Goal: Transaction & Acquisition: Purchase product/service

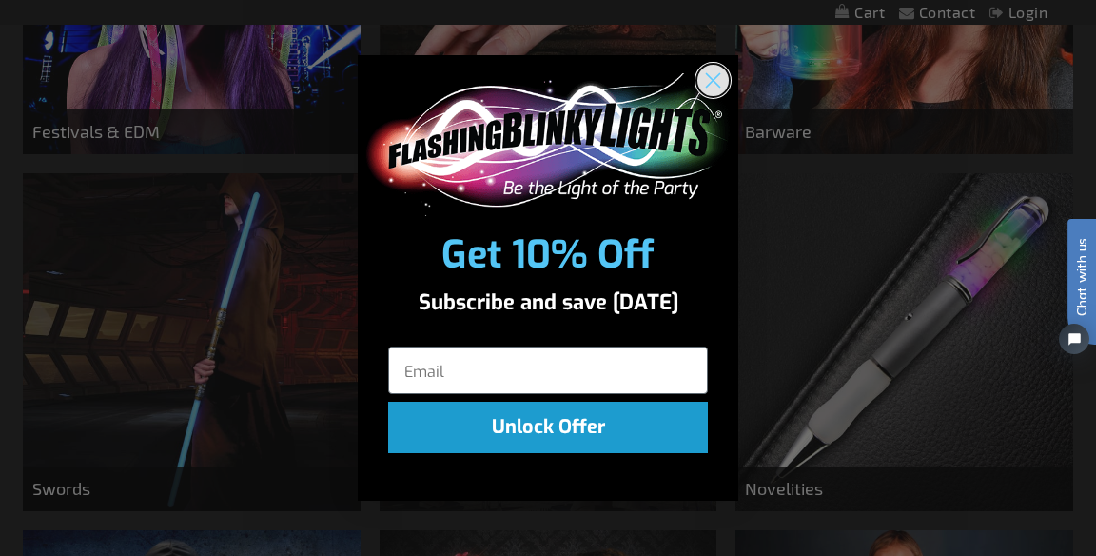
click at [724, 84] on circle "Close dialog" at bounding box center [713, 79] width 31 height 31
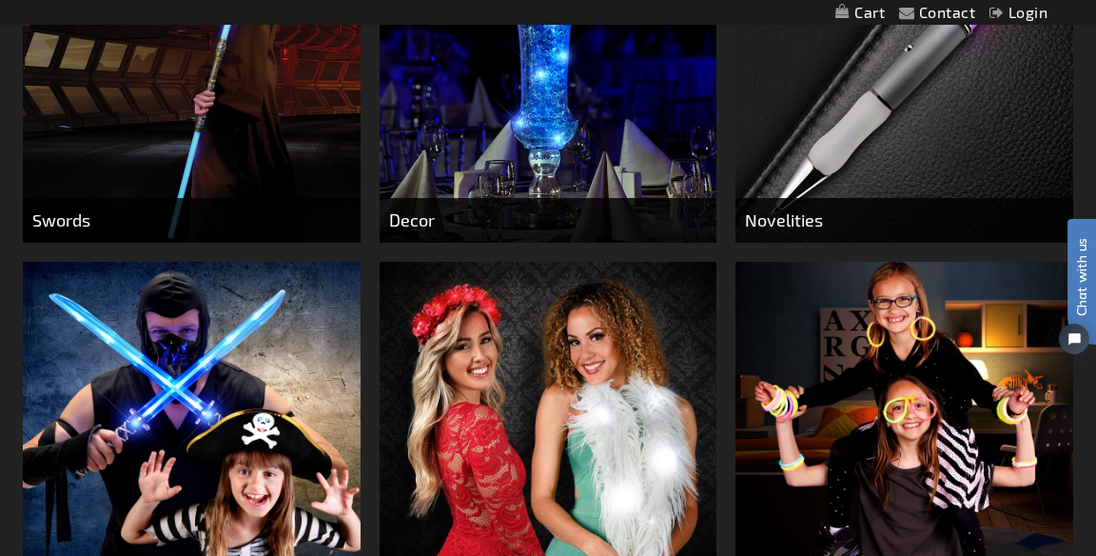
scroll to position [1231, 0]
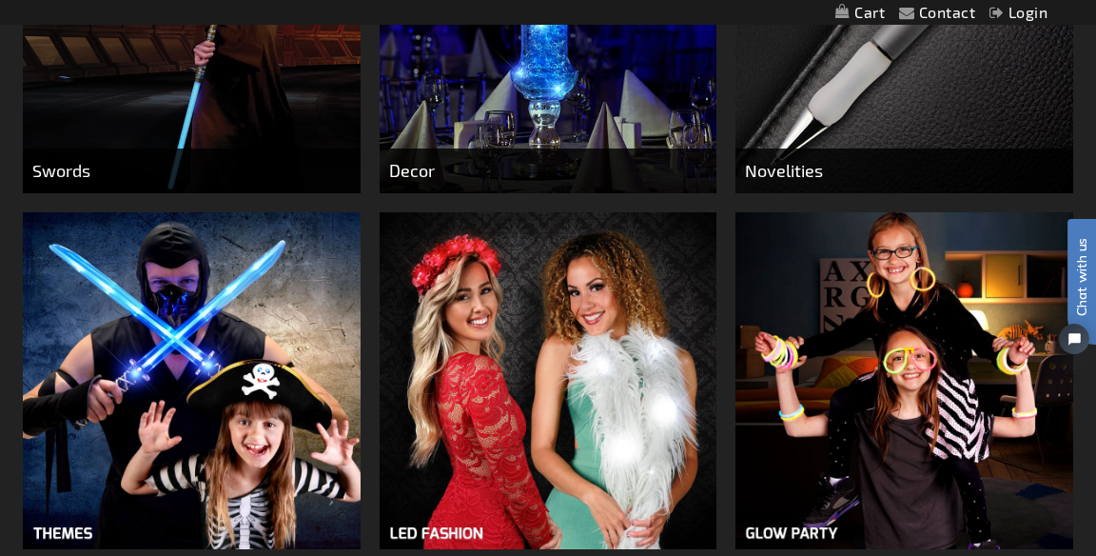
click at [876, 344] on img at bounding box center [905, 381] width 338 height 338
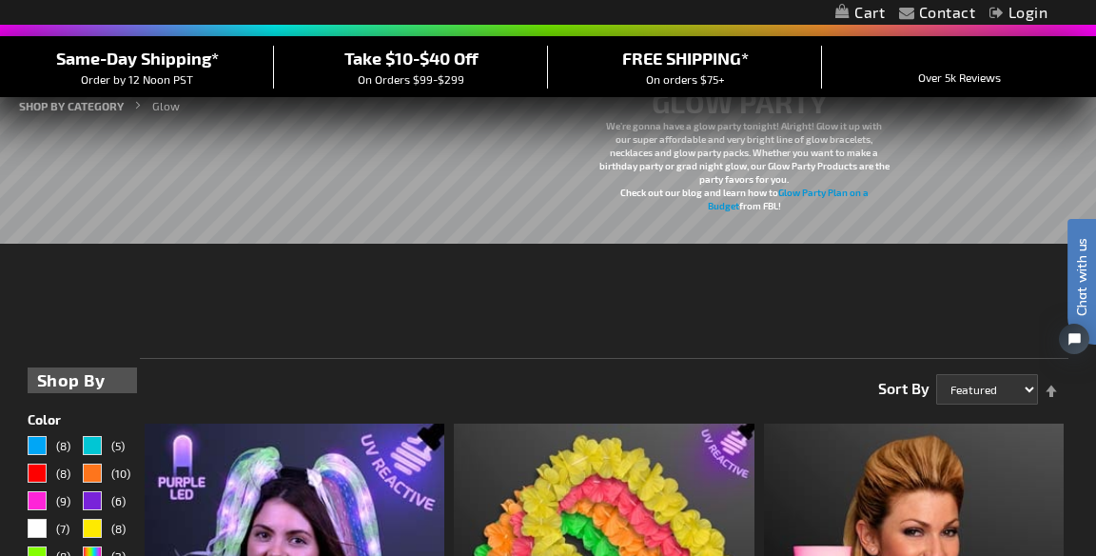
scroll to position [157, 0]
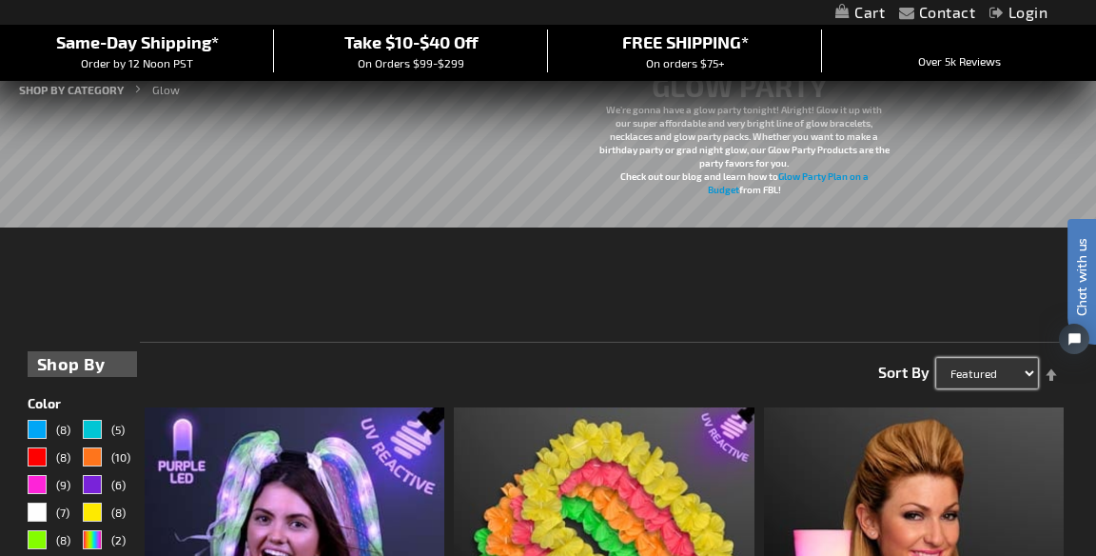
click at [967, 376] on select "Featured Name Price Best Sellers" at bounding box center [987, 373] width 102 height 30
select select "sale"
click at [936, 358] on select "Featured Name Price Best Sellers" at bounding box center [987, 373] width 102 height 30
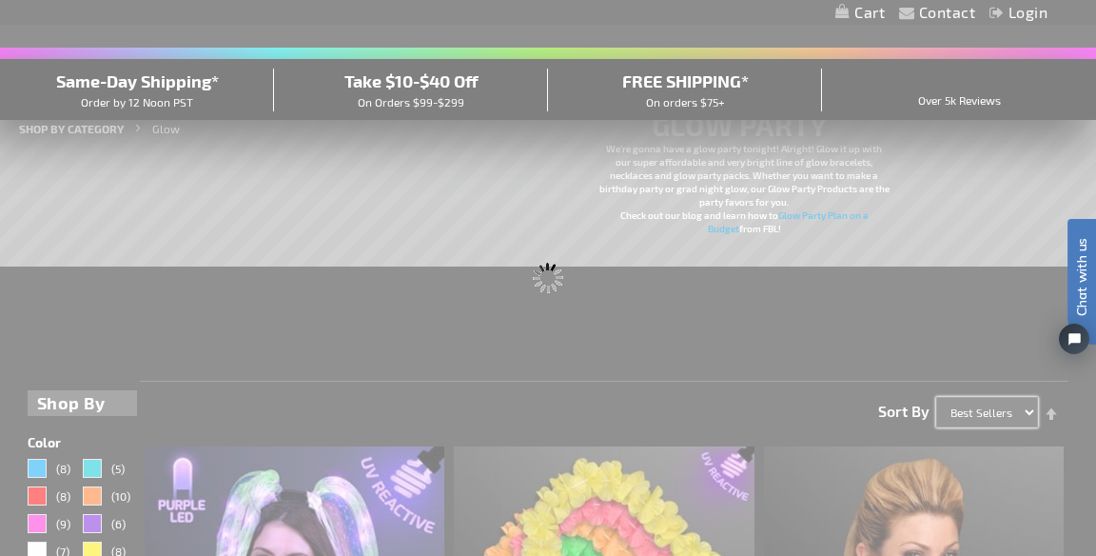
scroll to position [0, 0]
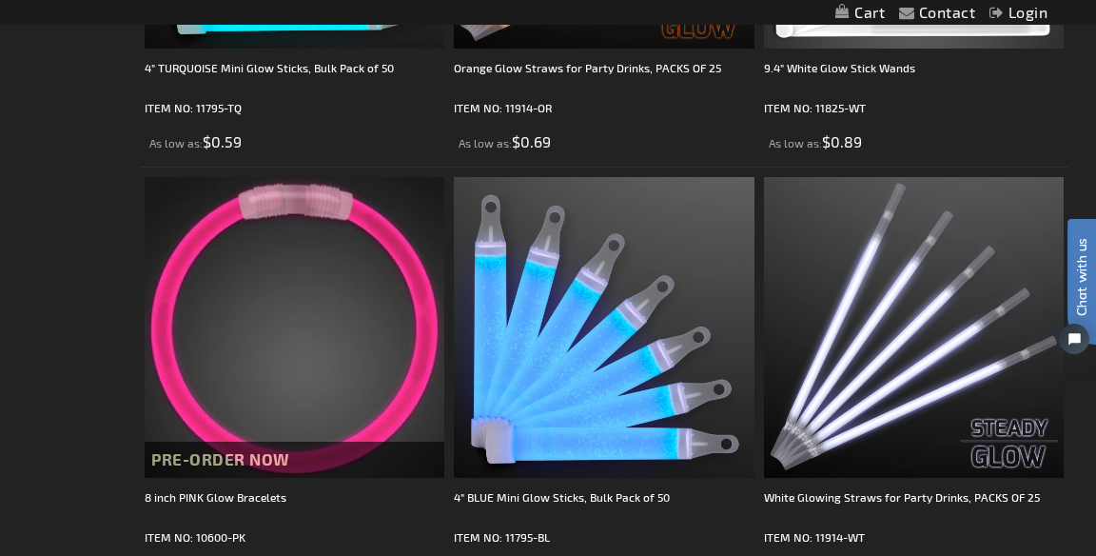
scroll to position [2961, 0]
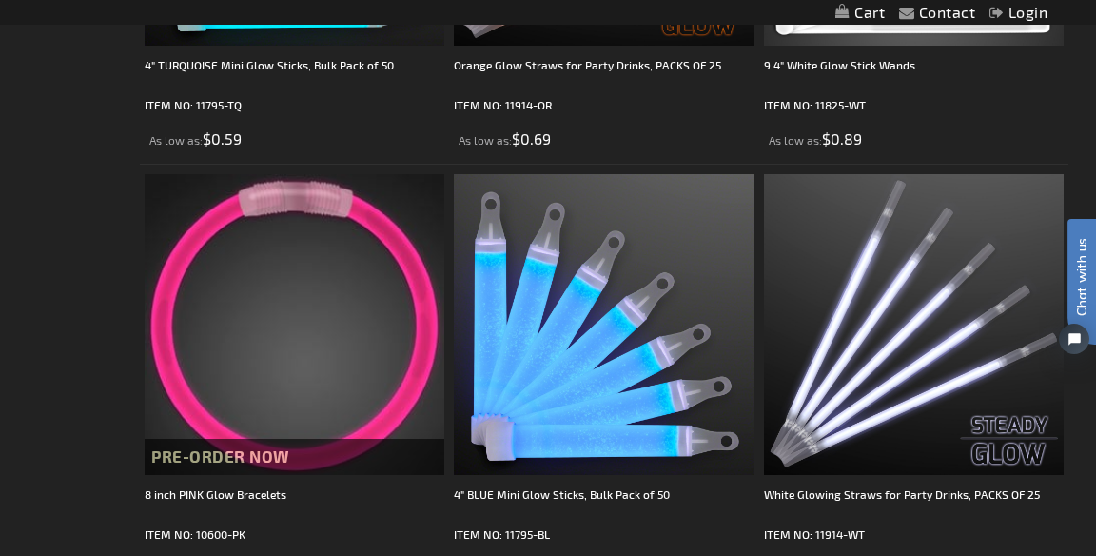
click at [211, 317] on img at bounding box center [295, 324] width 300 height 300
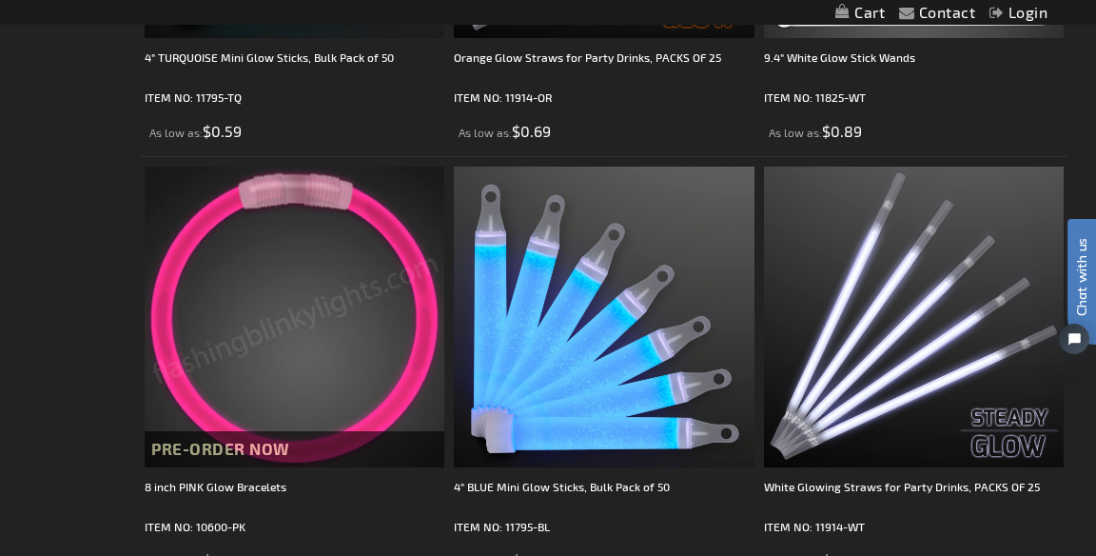
scroll to position [3053, 0]
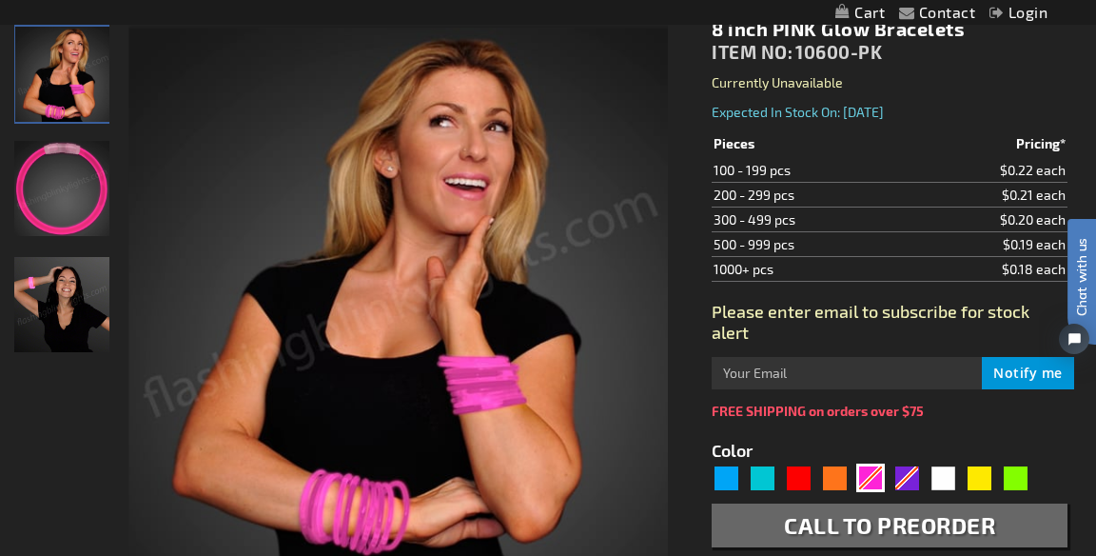
scroll to position [271, 0]
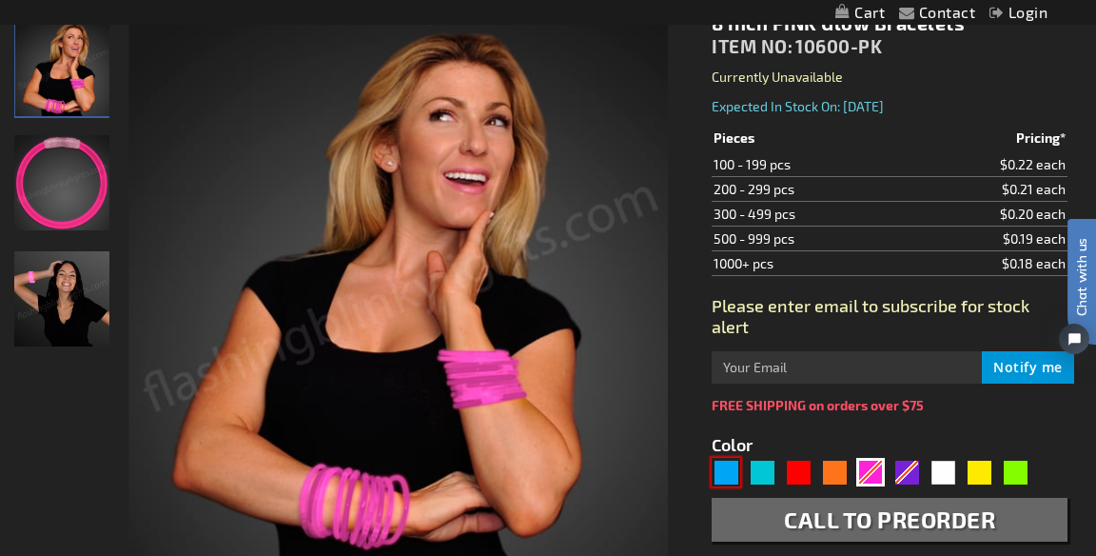
click at [723, 471] on div "Blue" at bounding box center [726, 472] width 29 height 29
type input "5629"
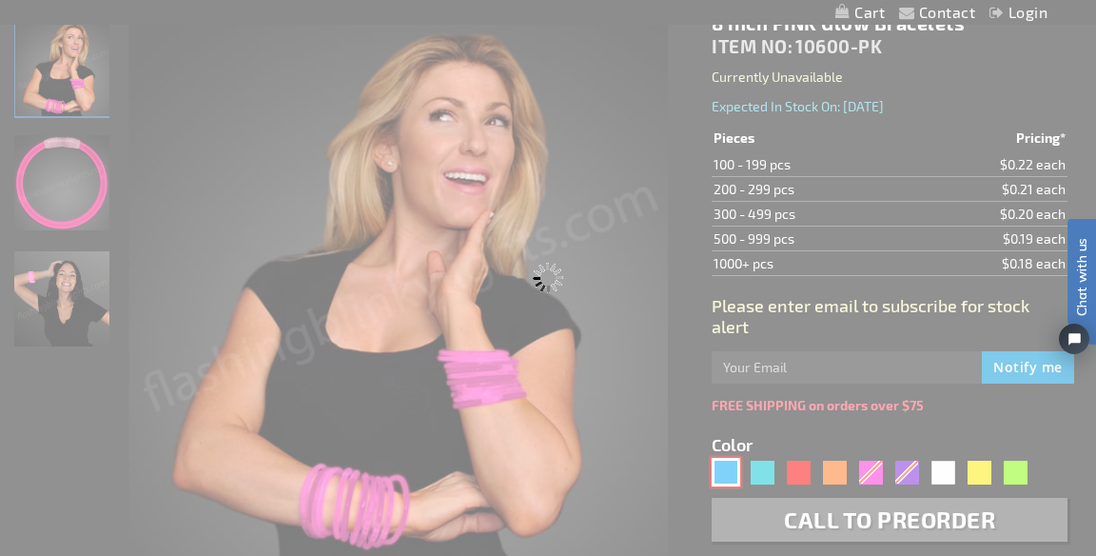
type input "10600-BL"
type input "Customize - 8 inch BLUE Glow Bracelets - ITEM NO: 10600-BL"
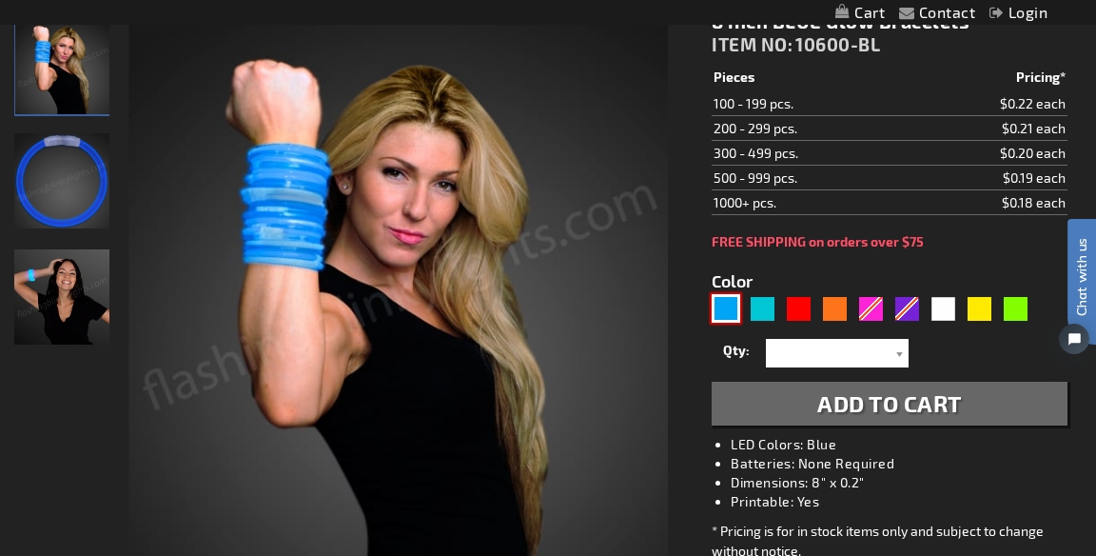
scroll to position [263, 0]
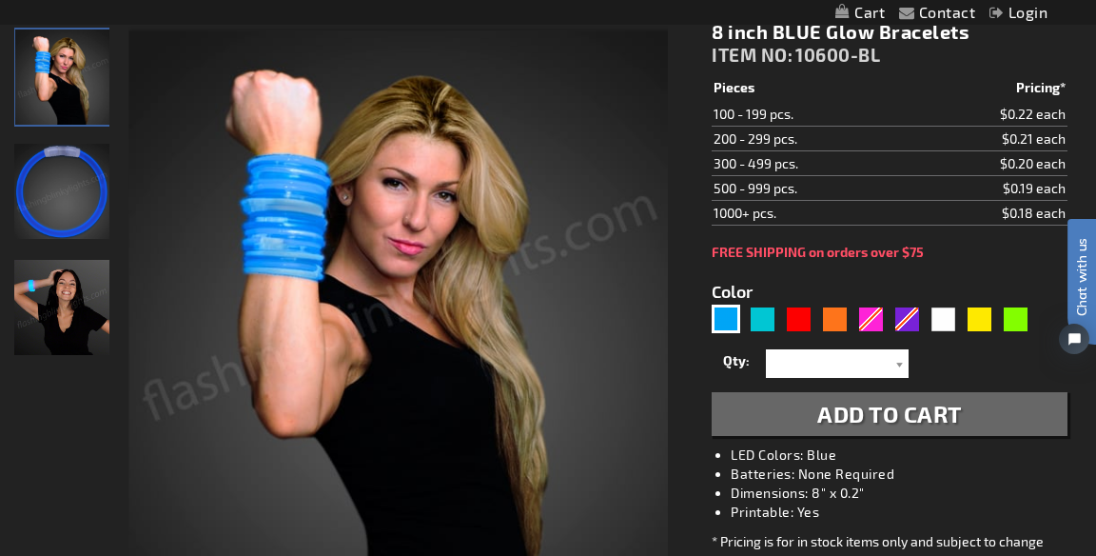
click at [1027, 181] on td "$0.19 each" at bounding box center [990, 188] width 156 height 25
click at [1031, 170] on td "$0.20 each" at bounding box center [990, 163] width 156 height 25
click at [1022, 128] on td "$0.21 each" at bounding box center [990, 139] width 156 height 25
click at [938, 163] on td "$0.20 each" at bounding box center [990, 163] width 156 height 25
click at [768, 205] on td "1000+ pcs." at bounding box center [811, 213] width 199 height 25
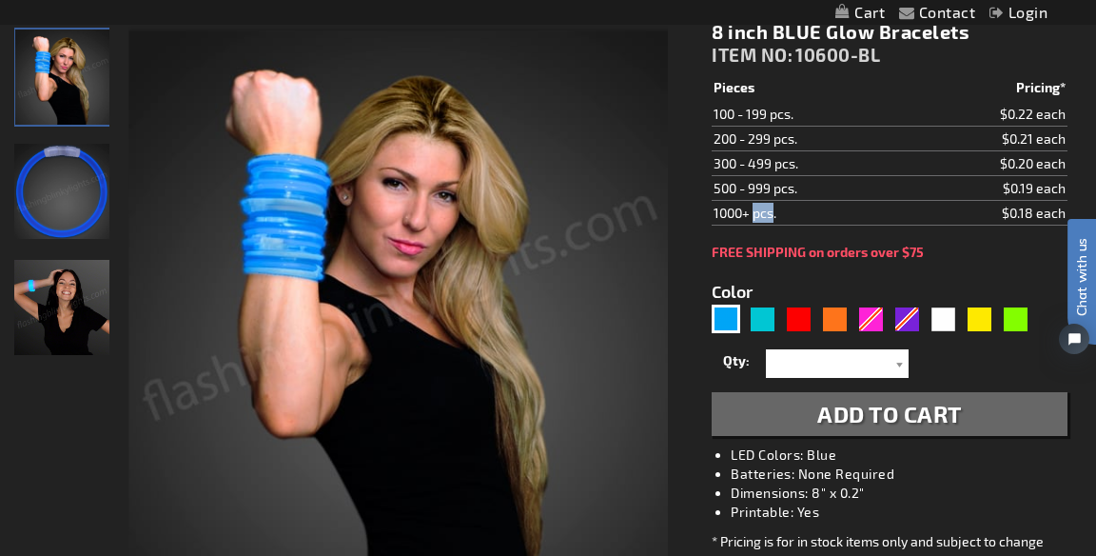
click at [774, 168] on td "300 - 499 pcs." at bounding box center [811, 163] width 199 height 25
click at [790, 139] on td "200 - 299 pcs." at bounding box center [811, 139] width 199 height 25
click at [907, 262] on form "Color 5629" at bounding box center [890, 348] width 356 height 176
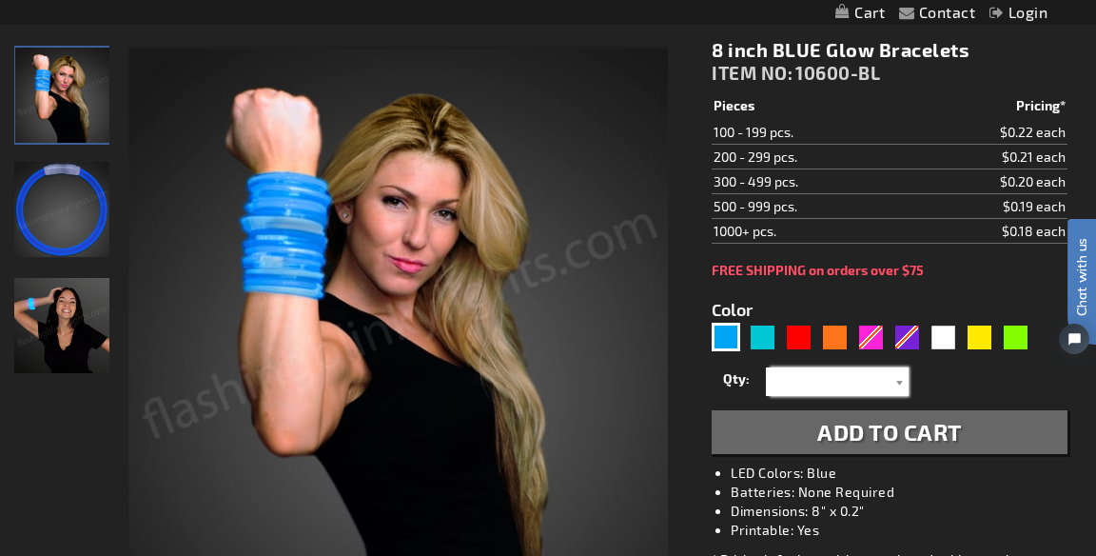
click at [882, 383] on input "text" at bounding box center [840, 381] width 138 height 29
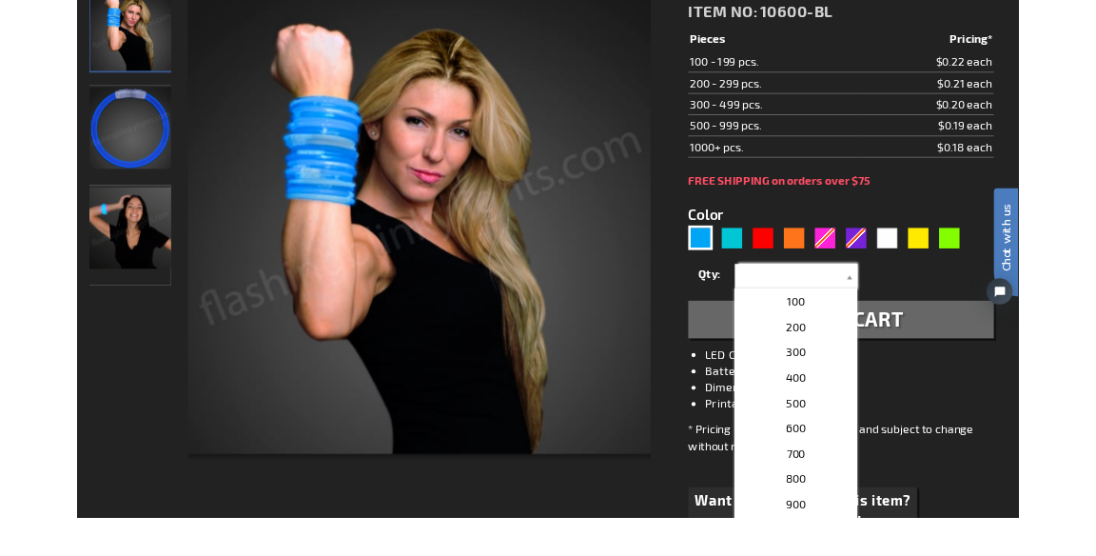
scroll to position [267, 0]
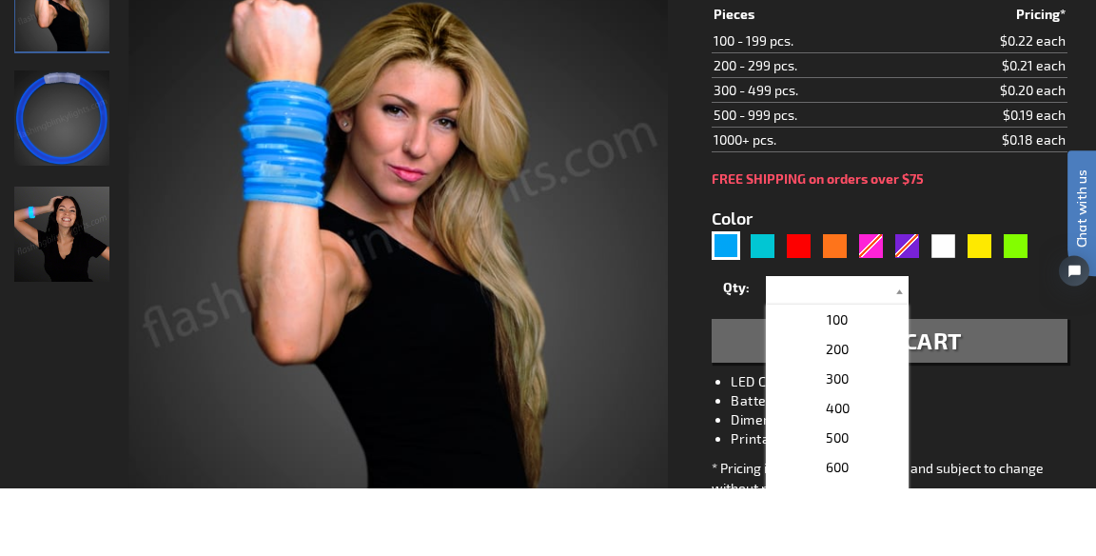
click at [851, 481] on p "400" at bounding box center [837, 476] width 143 height 29
type input "400"
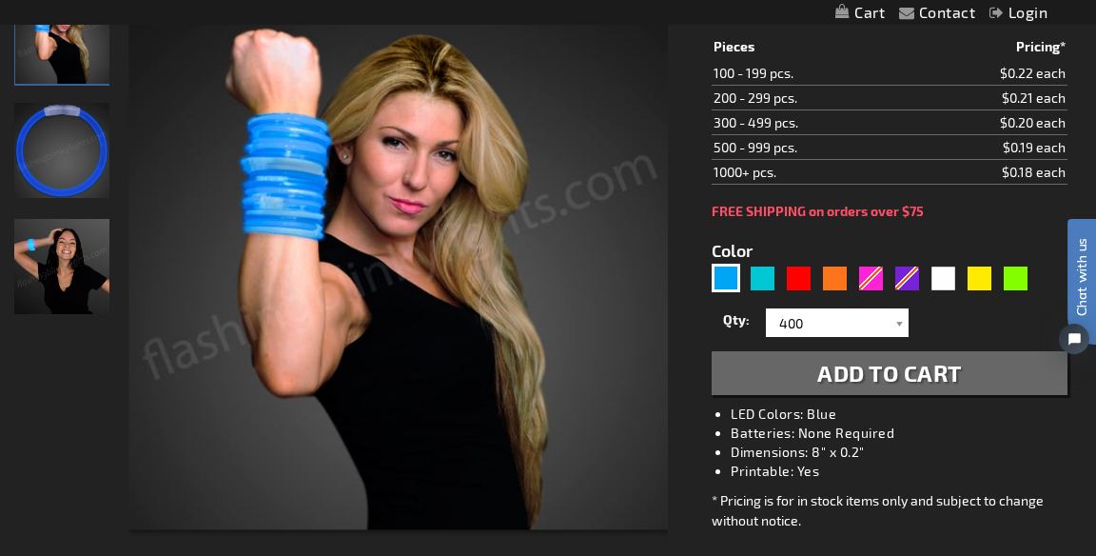
scroll to position [305, 0]
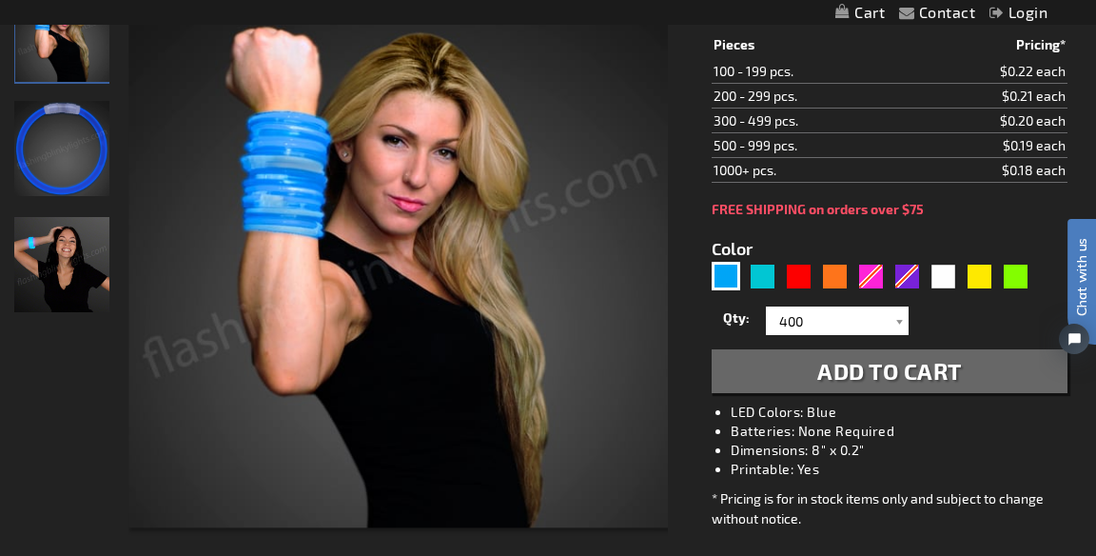
click at [895, 350] on button "Add to Cart" at bounding box center [890, 371] width 356 height 44
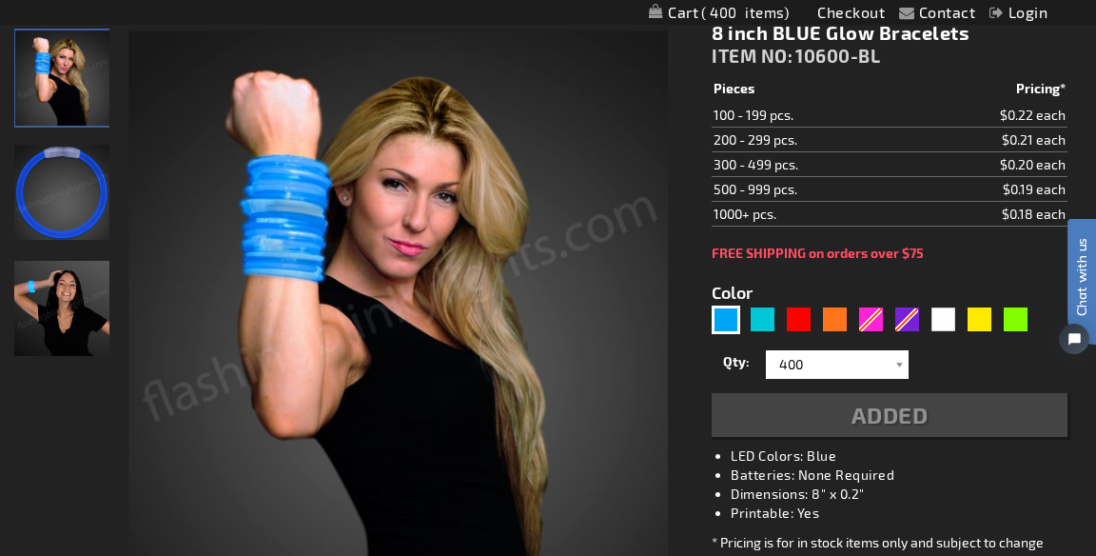
scroll to position [349, 0]
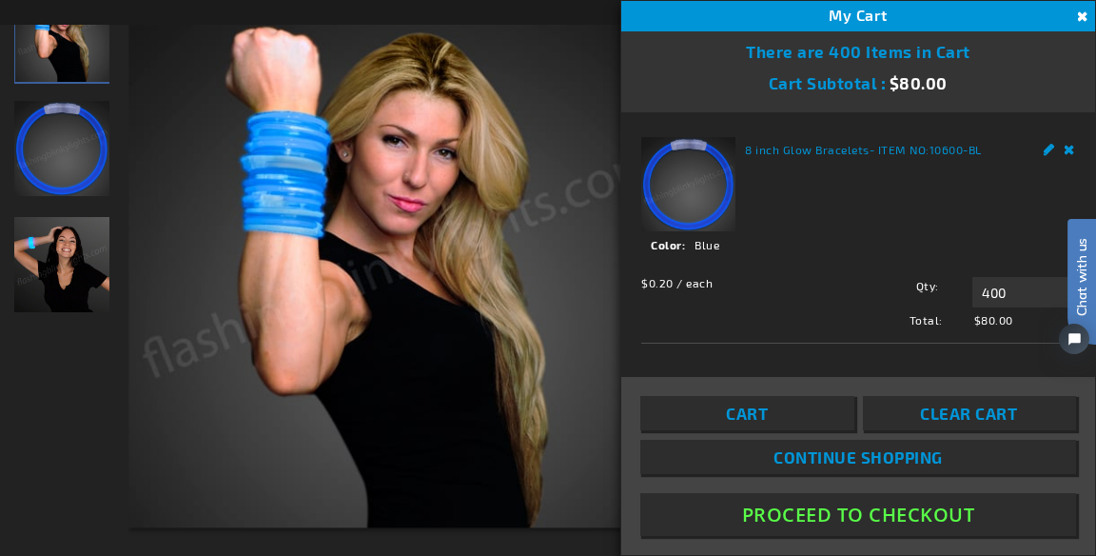
click at [1080, 18] on button "Close" at bounding box center [1081, 17] width 21 height 21
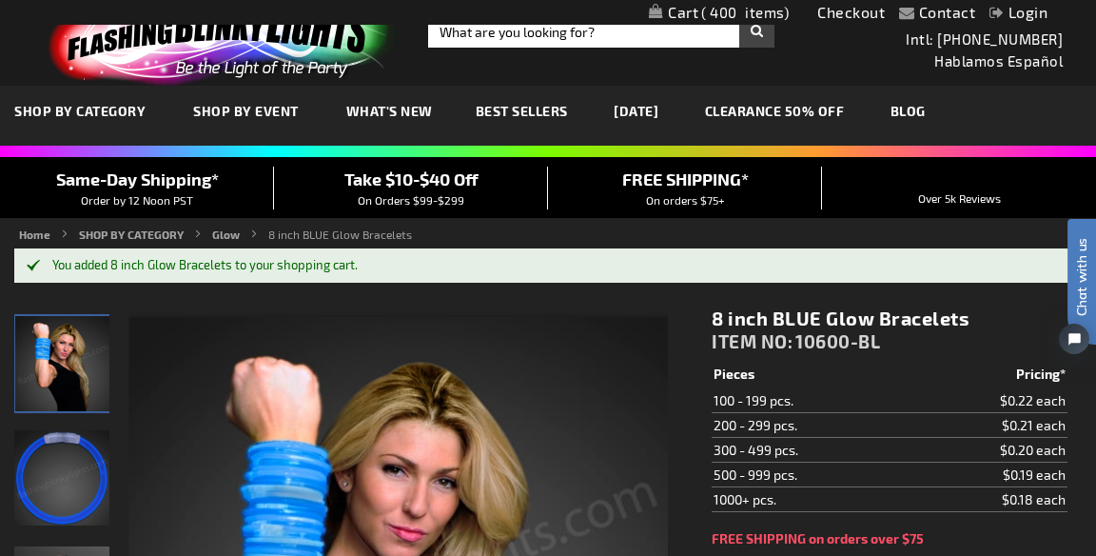
scroll to position [0, 0]
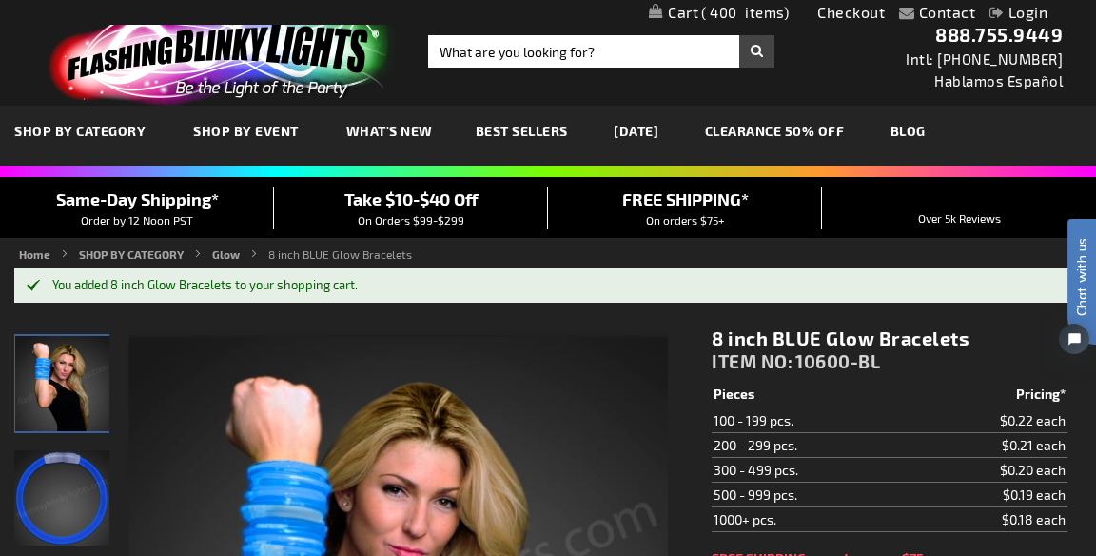
click at [67, 7] on div "Contact Compare Products Checkout Login Skip to Content My Cart 400 400 items M…" at bounding box center [548, 12] width 1096 height 25
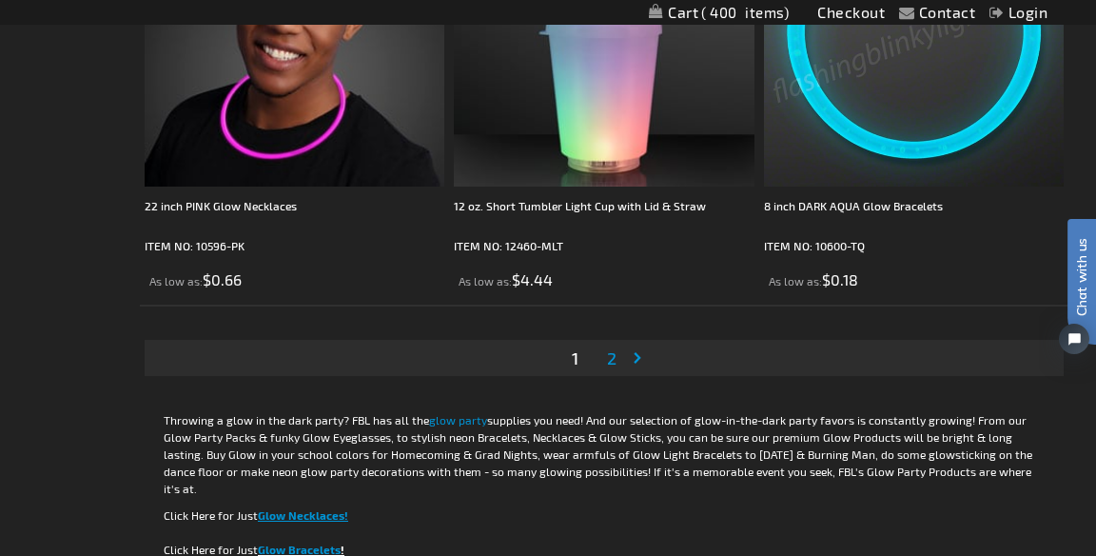
scroll to position [8818, 0]
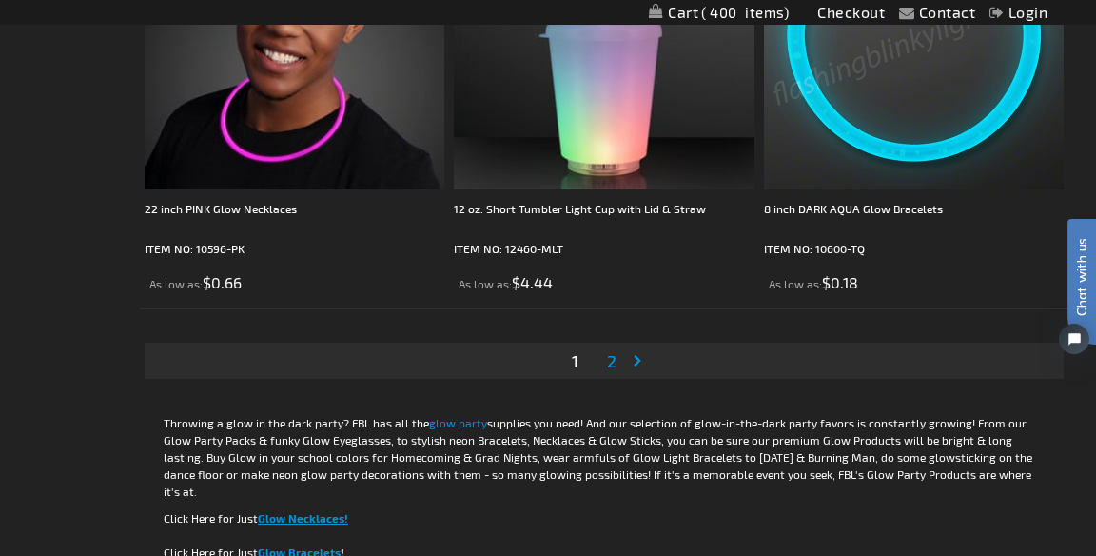
click at [635, 360] on link "Page Next" at bounding box center [641, 360] width 19 height 29
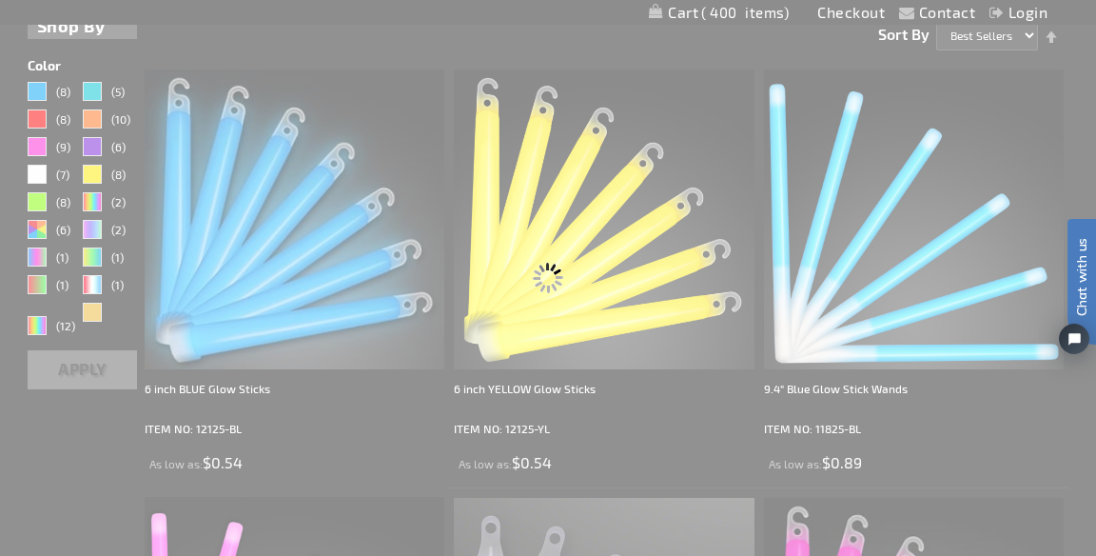
scroll to position [0, 0]
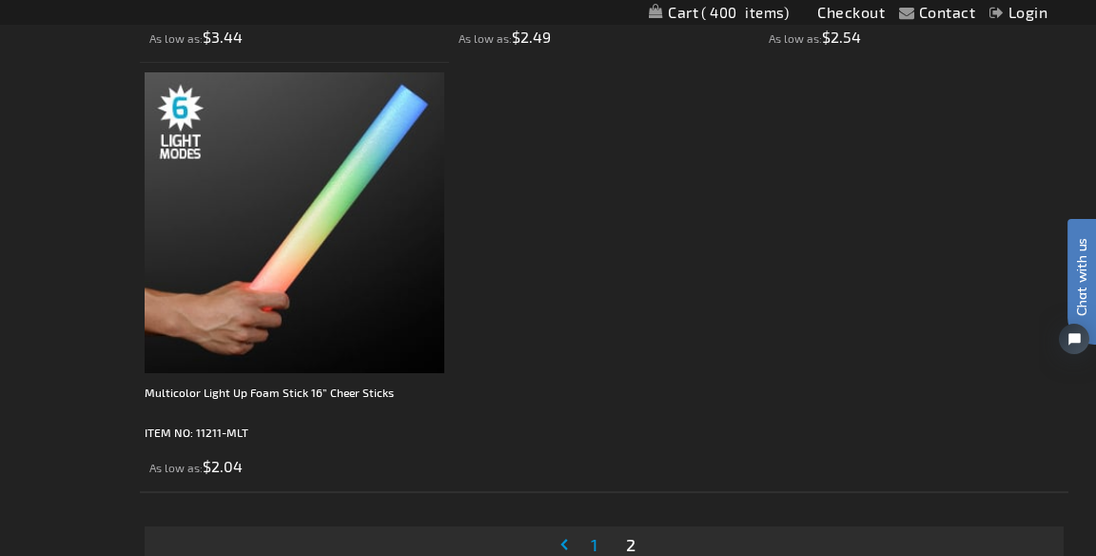
scroll to position [6492, 0]
click at [212, 286] on img at bounding box center [295, 222] width 300 height 300
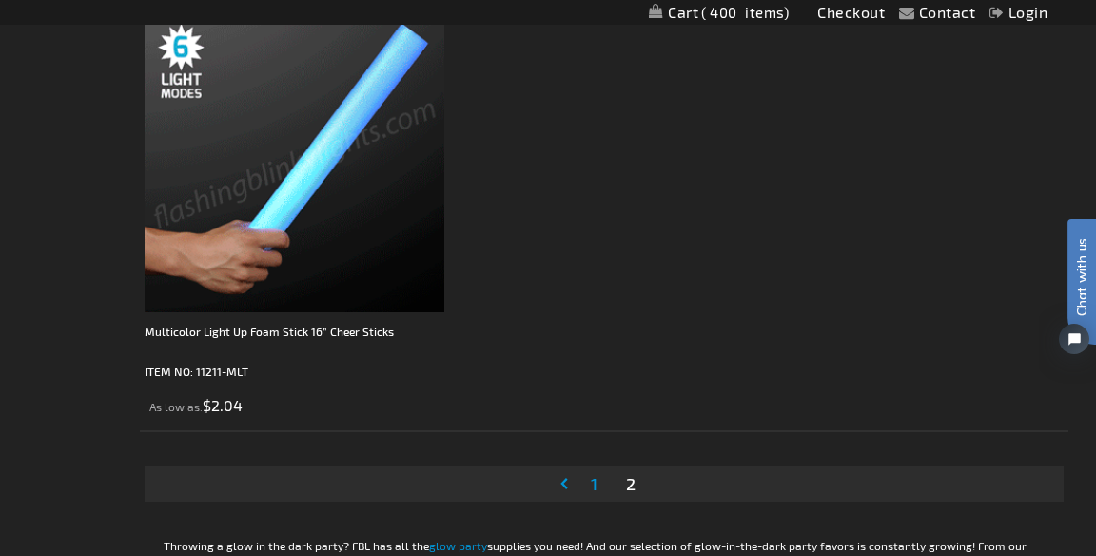
scroll to position [6583, 0]
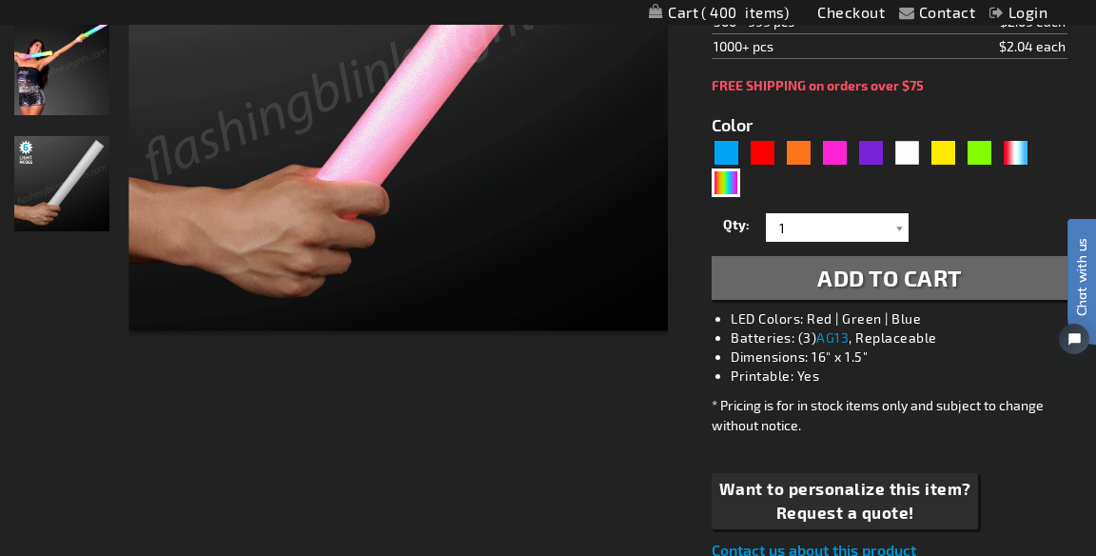
scroll to position [553, 0]
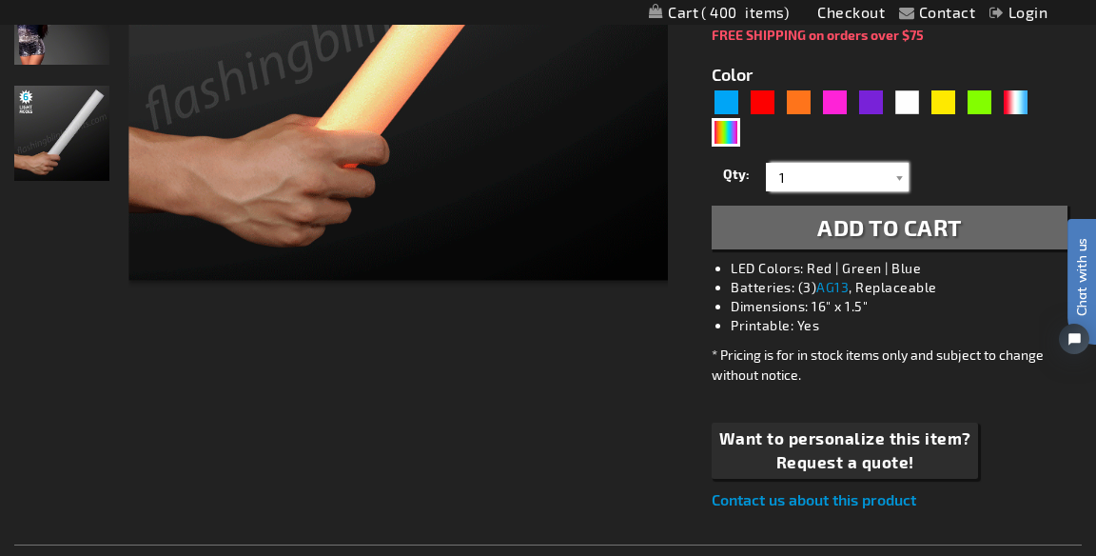
click at [871, 174] on input "1" at bounding box center [840, 177] width 138 height 29
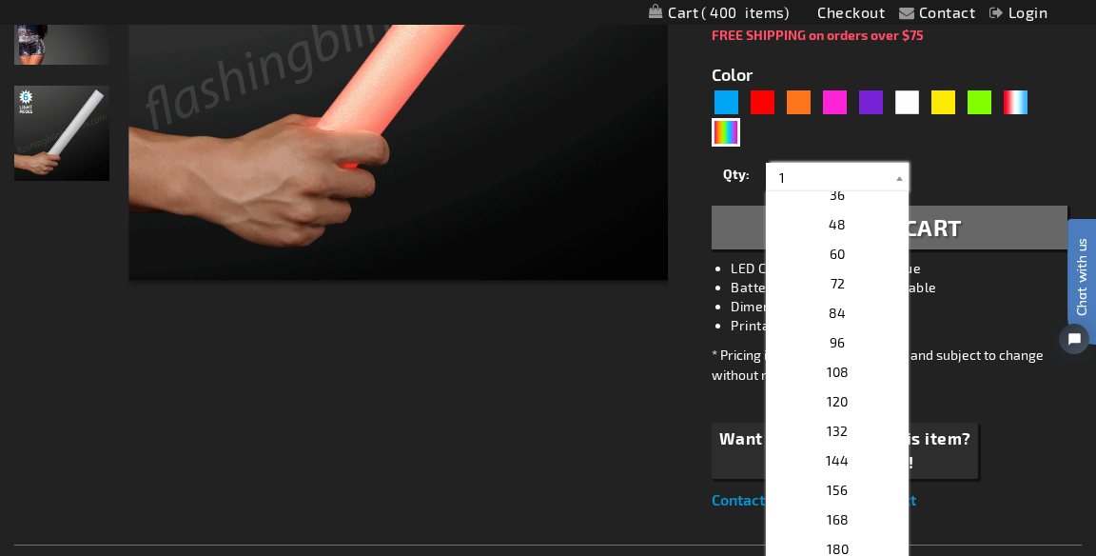
scroll to position [394, 0]
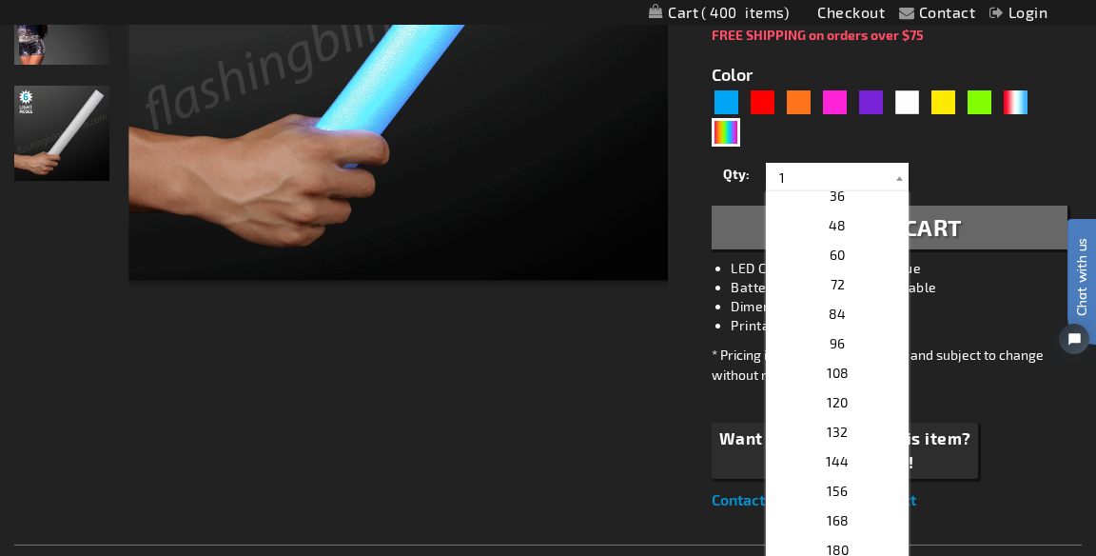
click at [873, 341] on p "96" at bounding box center [837, 342] width 143 height 29
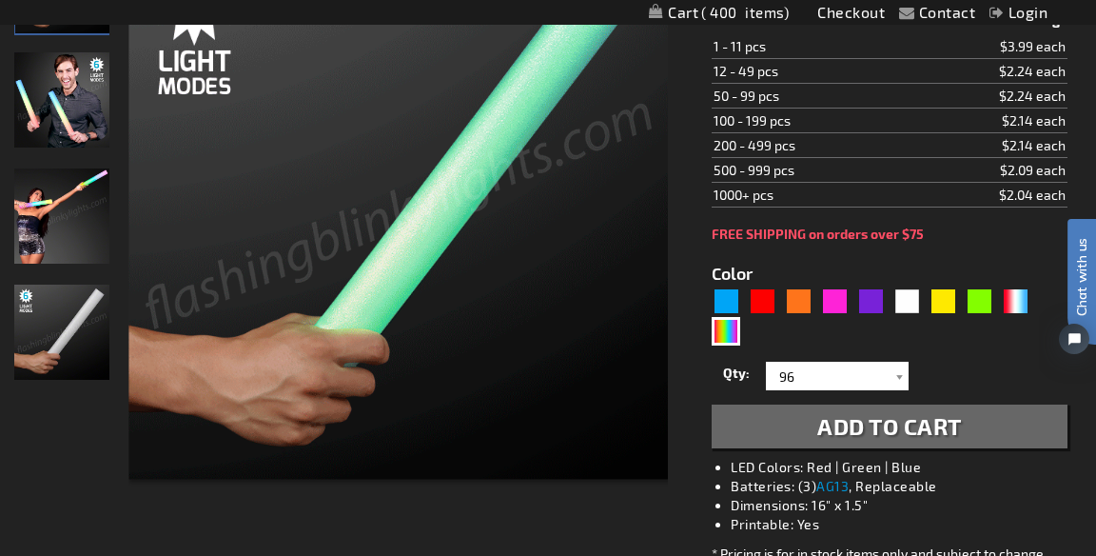
scroll to position [353, 0]
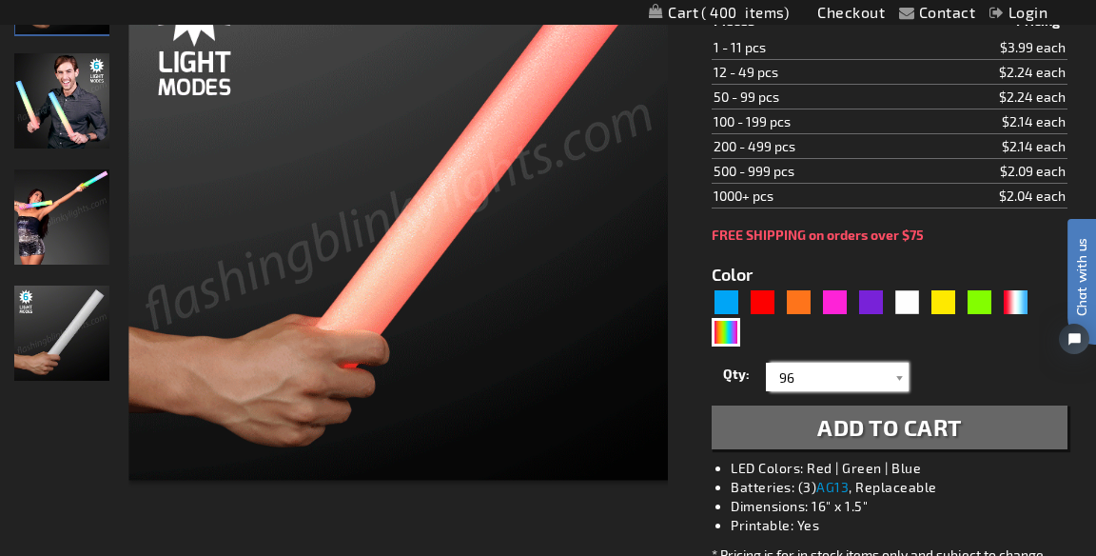
click at [873, 375] on input "96" at bounding box center [840, 377] width 138 height 29
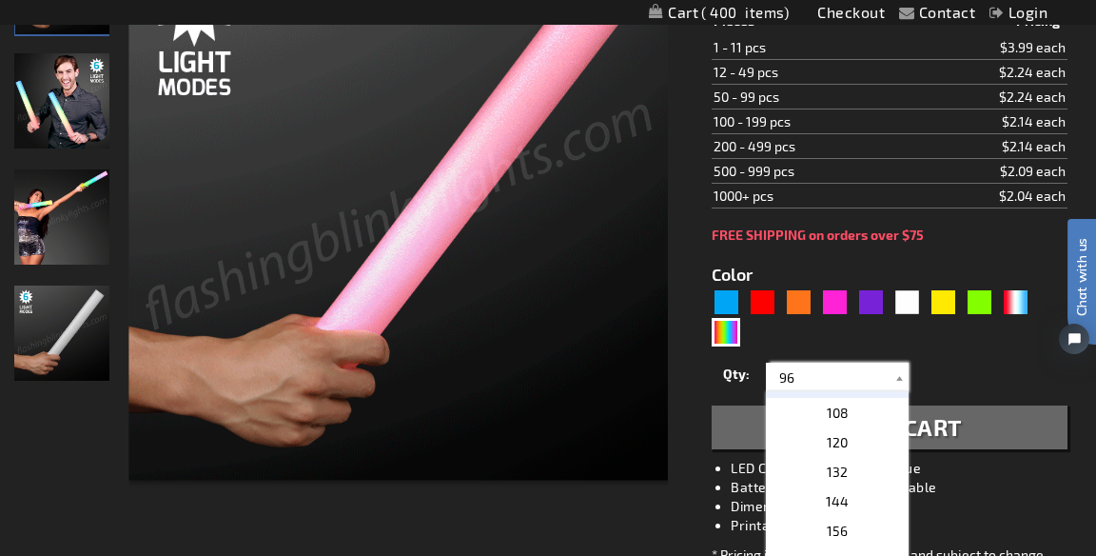
scroll to position [544, 0]
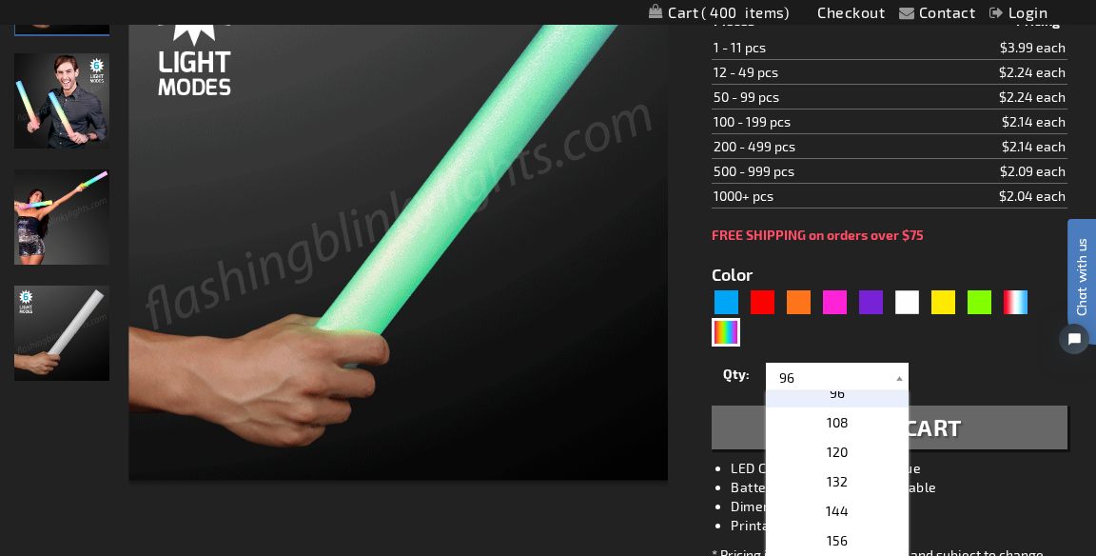
click at [858, 423] on p "108" at bounding box center [837, 421] width 143 height 29
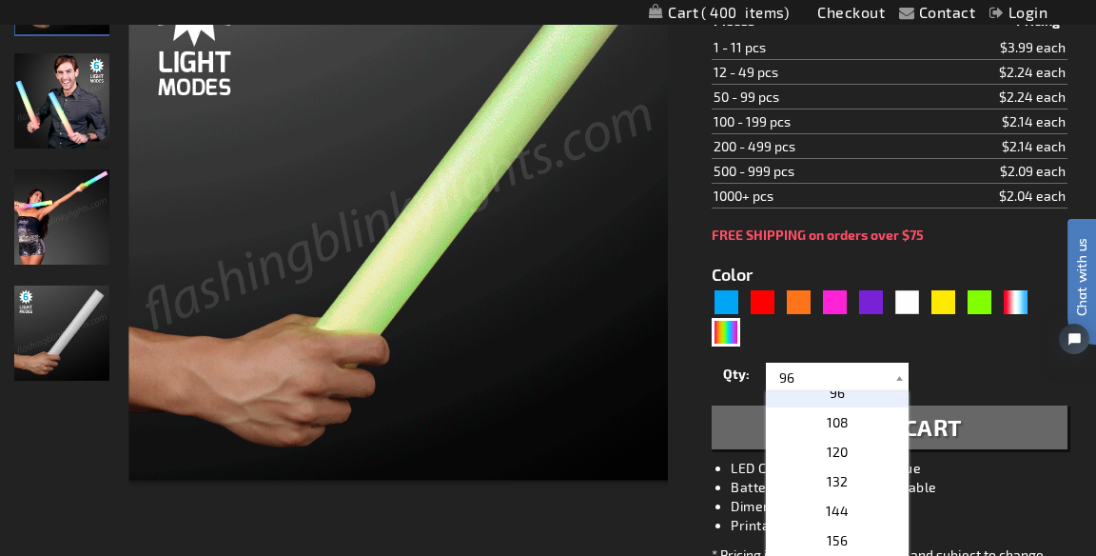
type input "108"
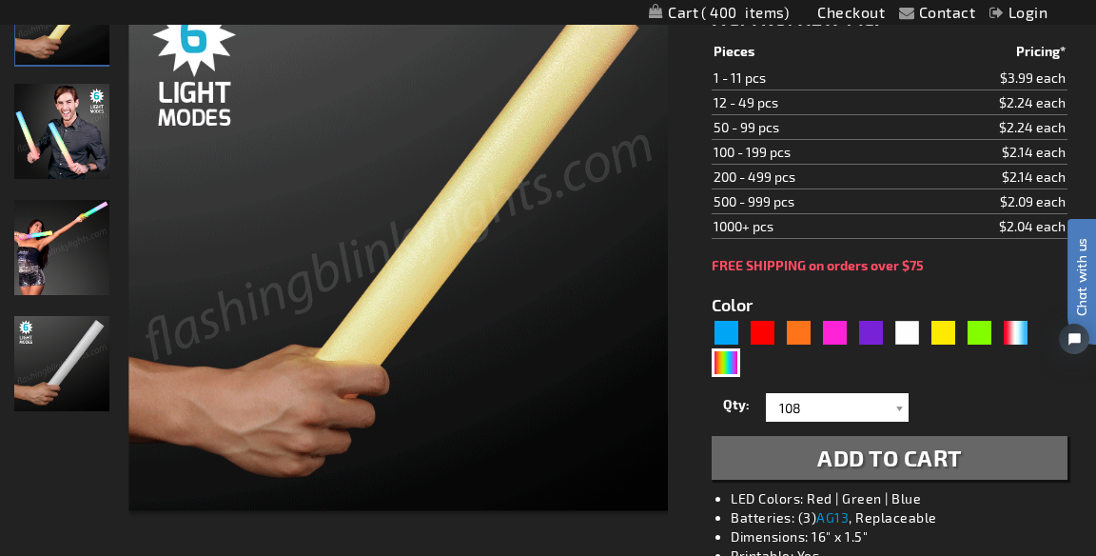
scroll to position [303, 0]
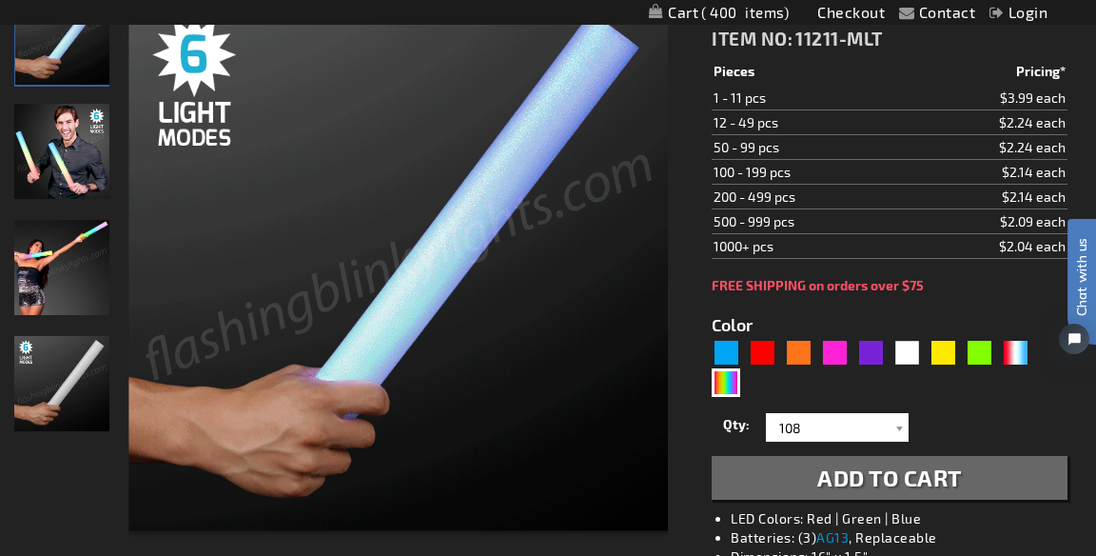
click at [894, 478] on span "Add to Cart" at bounding box center [889, 477] width 145 height 28
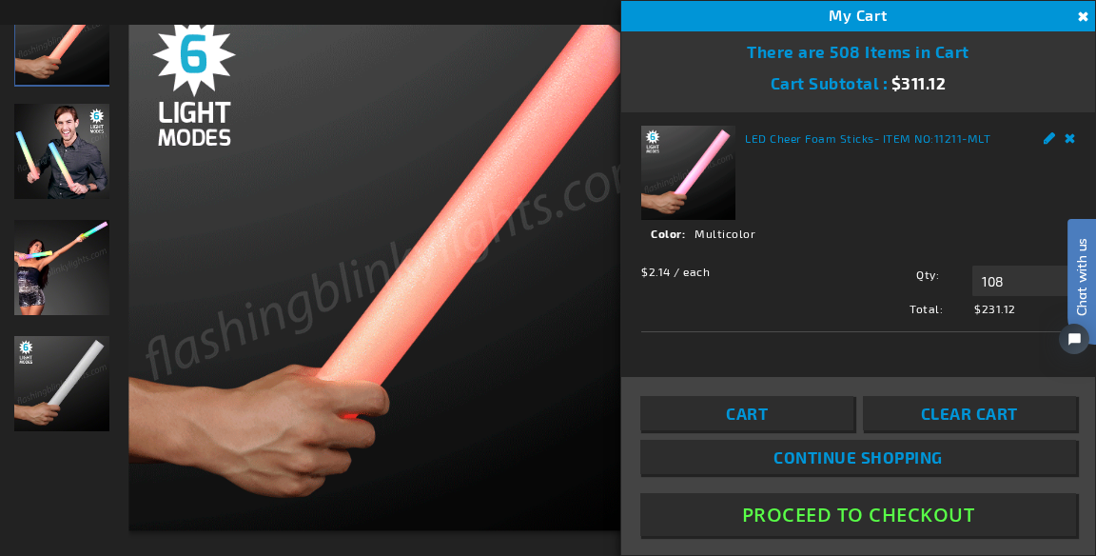
scroll to position [0, 0]
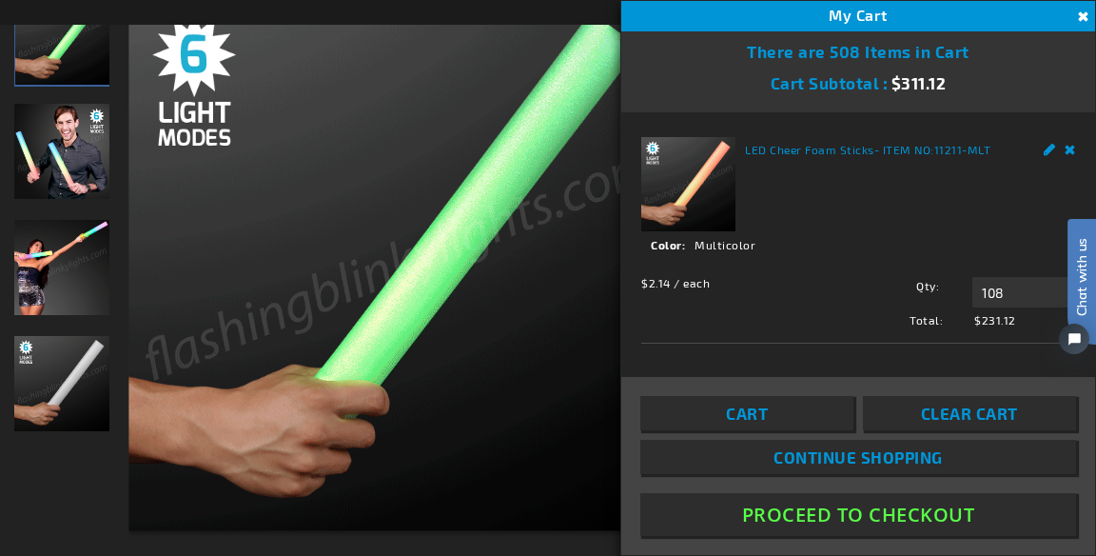
click at [1079, 17] on button "Close" at bounding box center [1081, 17] width 21 height 21
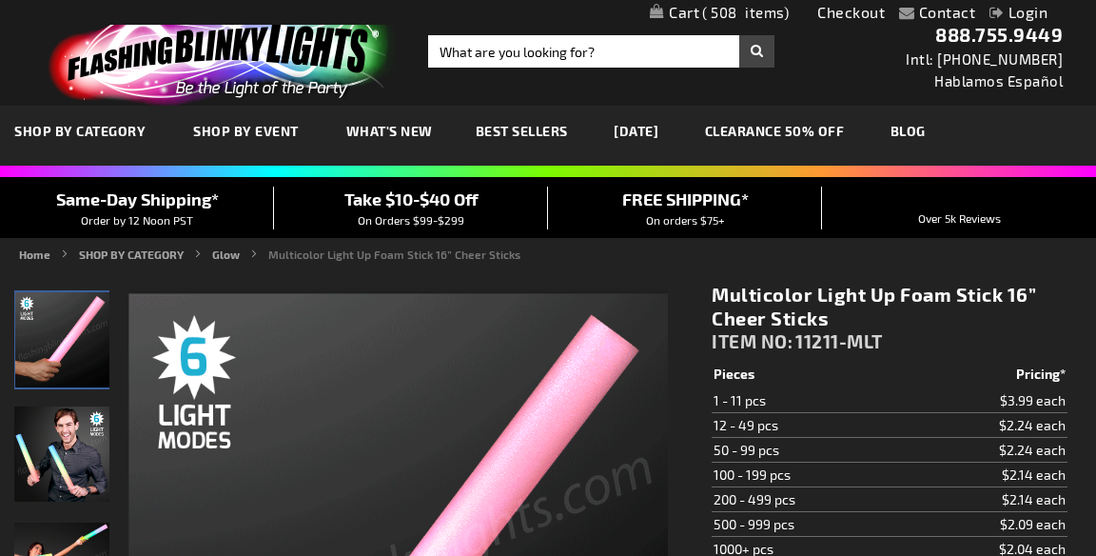
click at [739, 11] on span "508" at bounding box center [745, 12] width 87 height 17
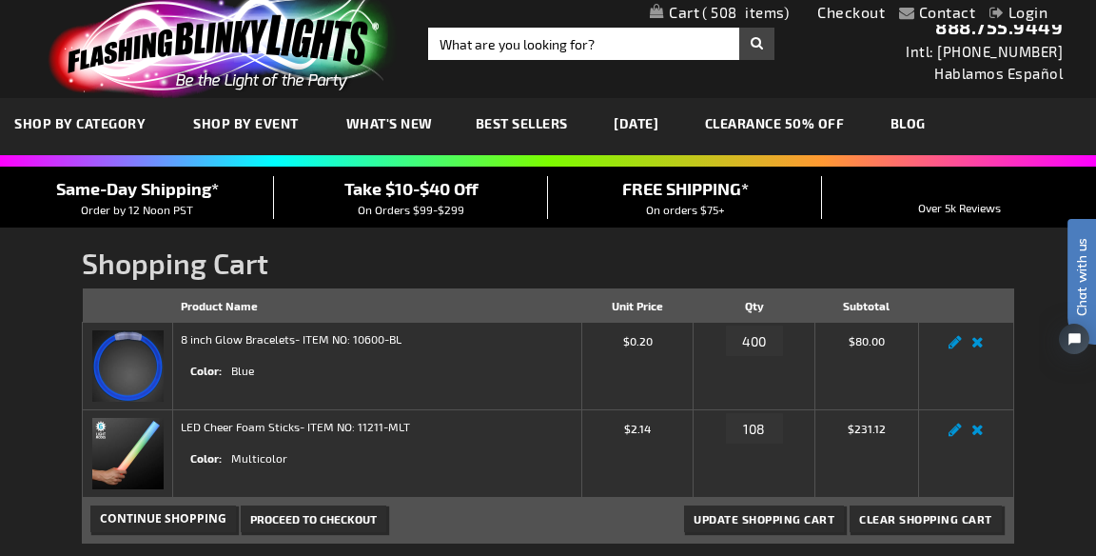
scroll to position [5, 0]
